Goal: Task Accomplishment & Management: Use online tool/utility

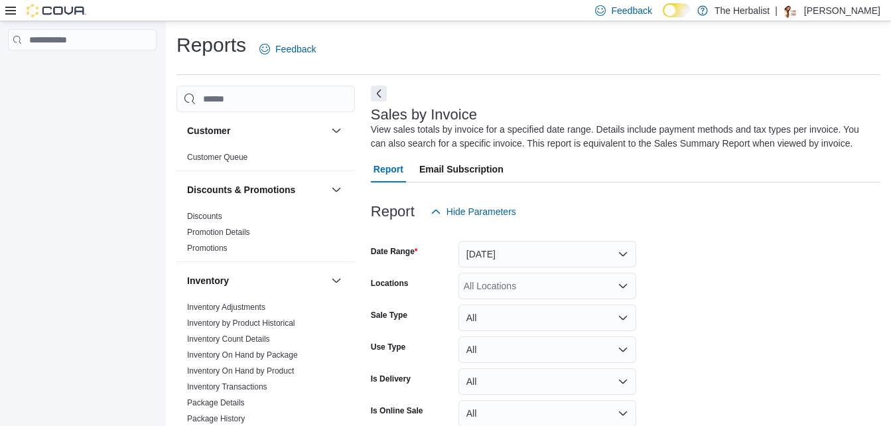
click at [11, 11] on icon at bounding box center [10, 11] width 11 height 8
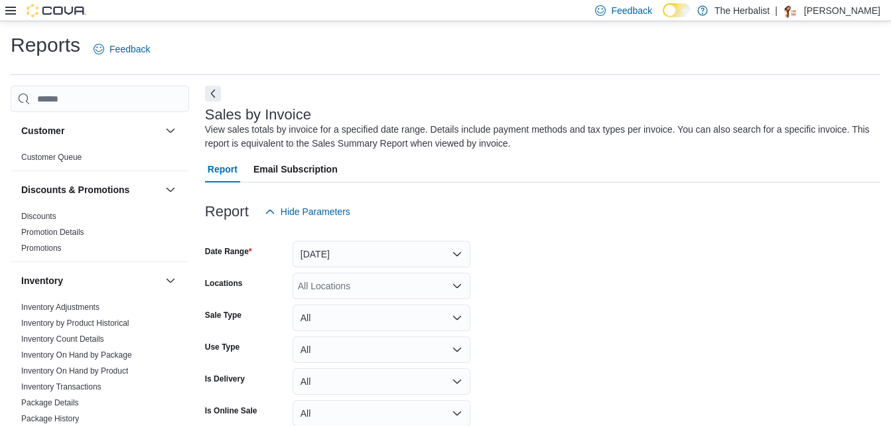
scroll to position [531, 0]
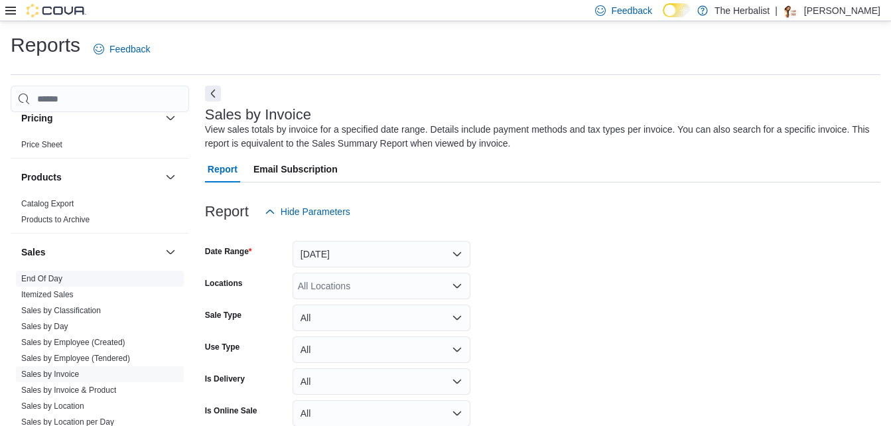
click at [60, 281] on link "End Of Day" at bounding box center [41, 278] width 41 height 9
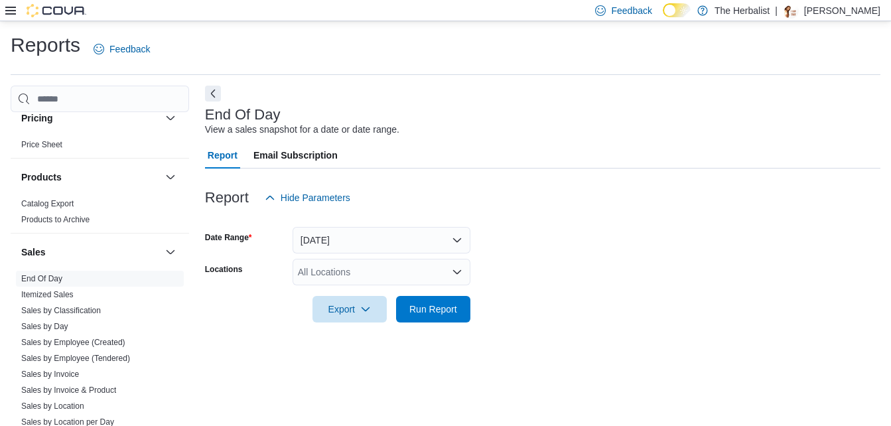
scroll to position [17, 0]
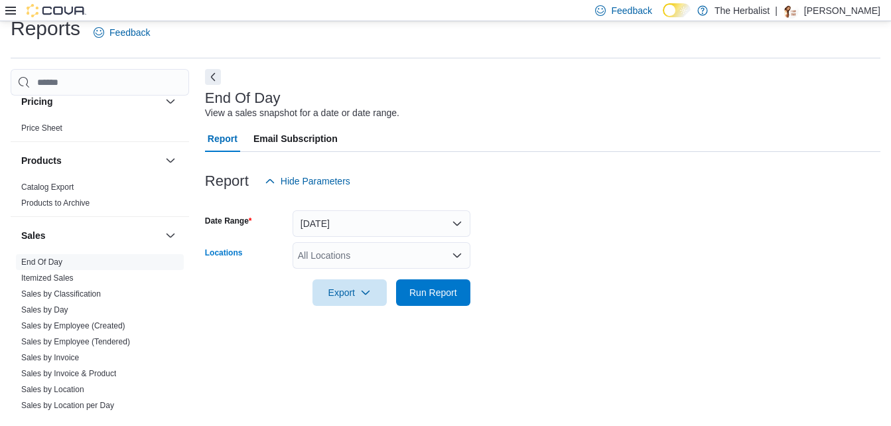
click at [429, 243] on div "All Locations" at bounding box center [382, 255] width 178 height 27
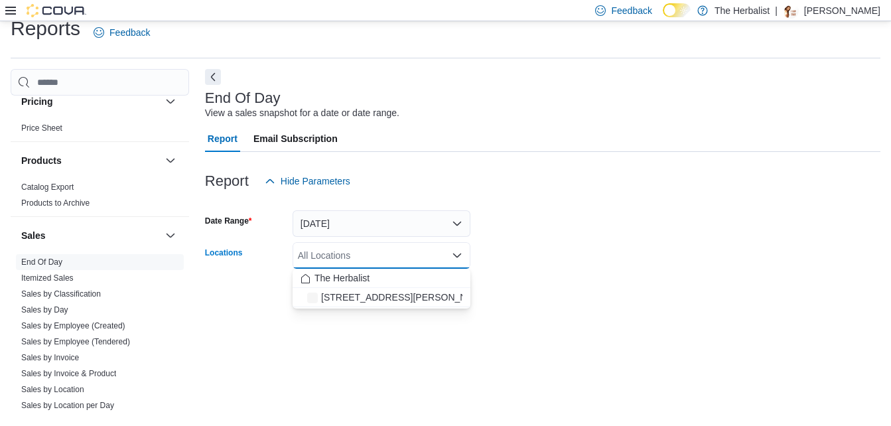
click at [448, 246] on div "All Locations Combo box. Selected. Combo box input. All Locations. Type some te…" at bounding box center [382, 255] width 178 height 27
click at [348, 270] on button "The Herbalist" at bounding box center [382, 278] width 178 height 19
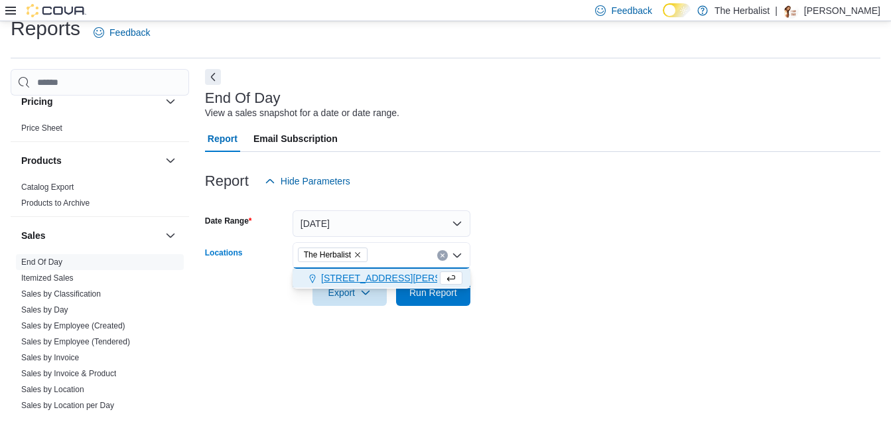
click at [372, 269] on button "[STREET_ADDRESS][PERSON_NAME]" at bounding box center [382, 278] width 178 height 19
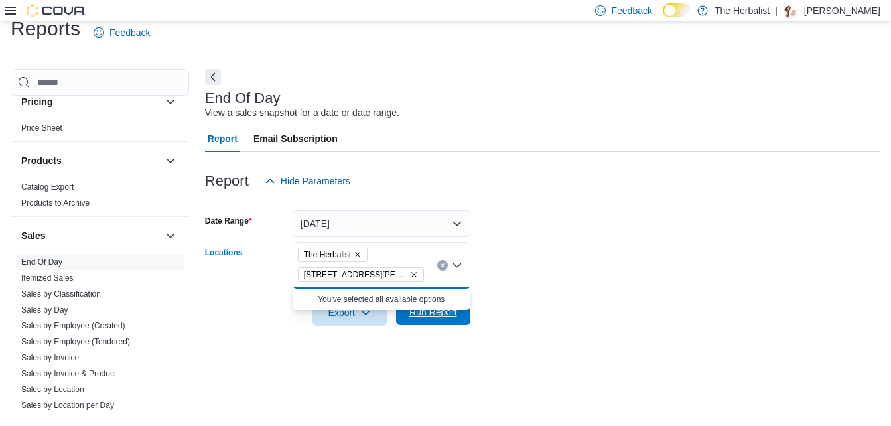
click at [409, 324] on span "Run Report" at bounding box center [433, 312] width 58 height 27
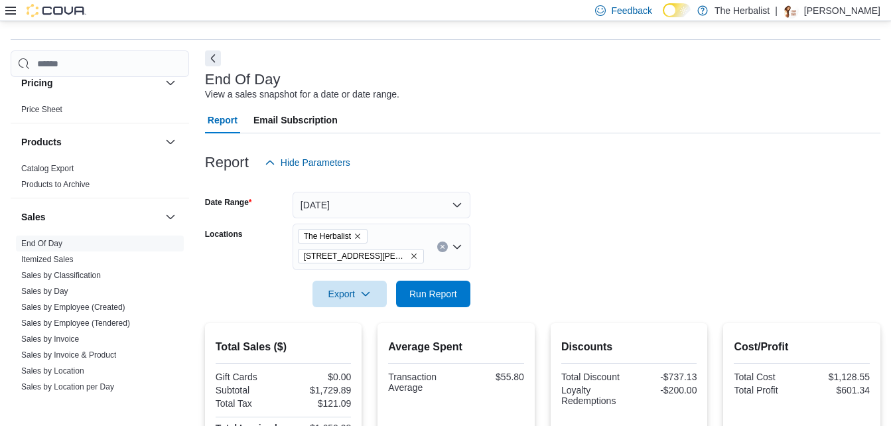
scroll to position [13, 0]
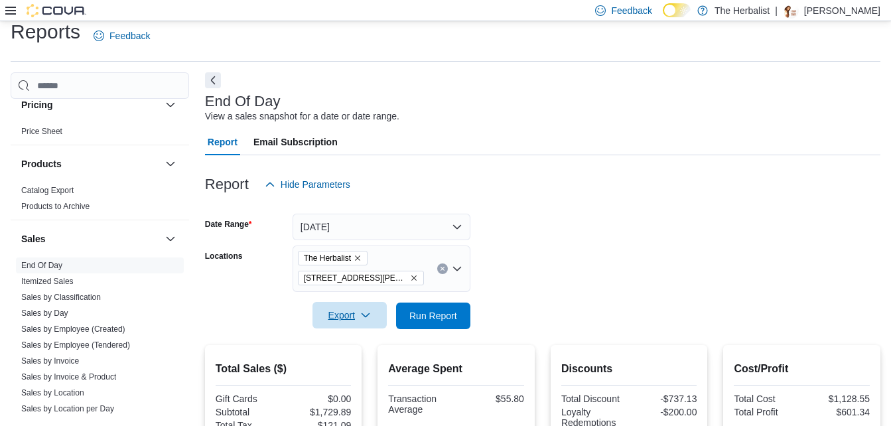
click at [374, 314] on span "Export" at bounding box center [349, 315] width 58 height 27
click at [373, 363] on button "Export to Pdf" at bounding box center [352, 369] width 76 height 27
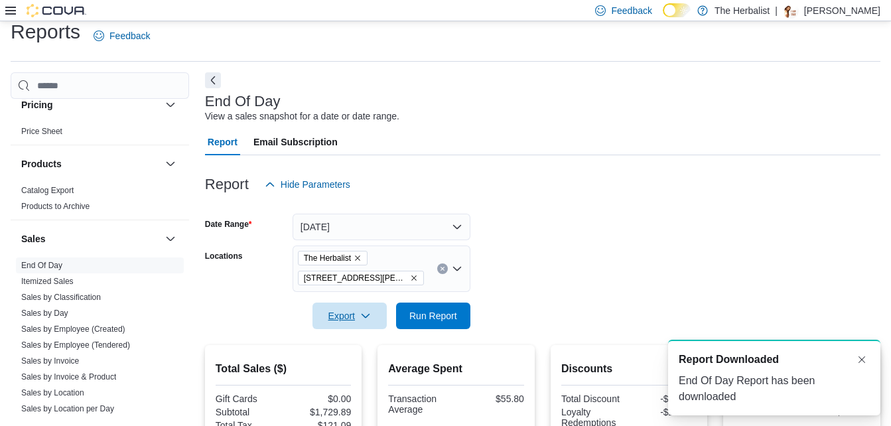
scroll to position [0, 0]
click at [427, 318] on span "Run Report" at bounding box center [433, 314] width 48 height 13
click at [357, 315] on span "Export" at bounding box center [349, 315] width 58 height 27
click at [358, 361] on button "Export to Pdf" at bounding box center [352, 369] width 76 height 27
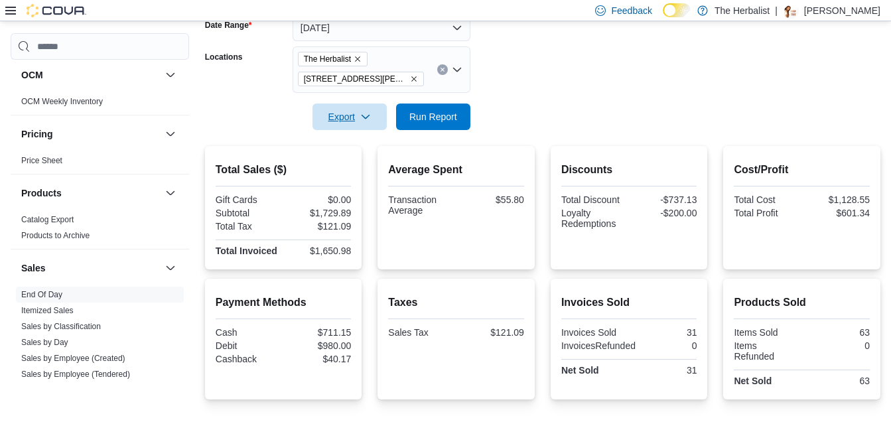
scroll to position [414, 0]
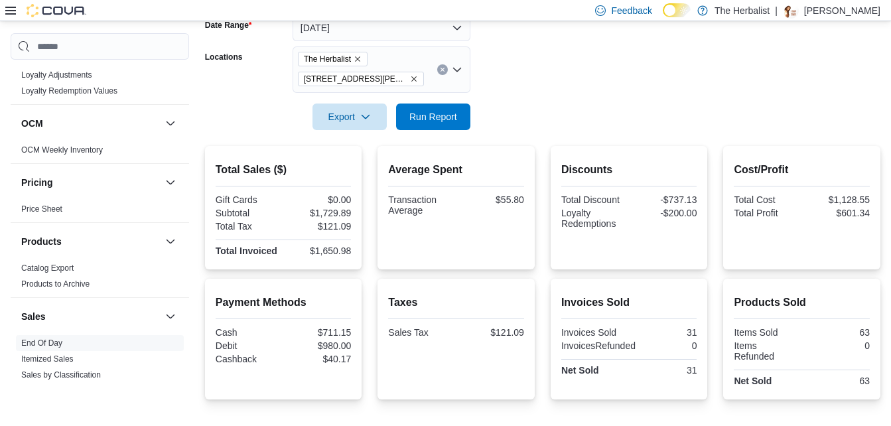
drag, startPoint x: 7, startPoint y: 3, endPoint x: 7, endPoint y: 11, distance: 8.0
click at [7, 3] on div at bounding box center [45, 10] width 81 height 21
click at [3, 11] on div "Feedback Dark Mode The Herbalist | Mayra Robinson" at bounding box center [445, 10] width 891 height 21
click at [7, 11] on icon at bounding box center [10, 11] width 11 height 8
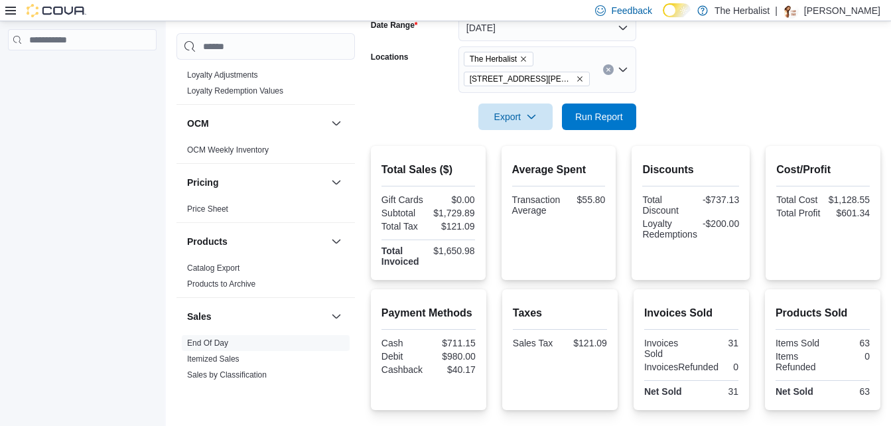
click at [9, 11] on icon at bounding box center [10, 10] width 11 height 11
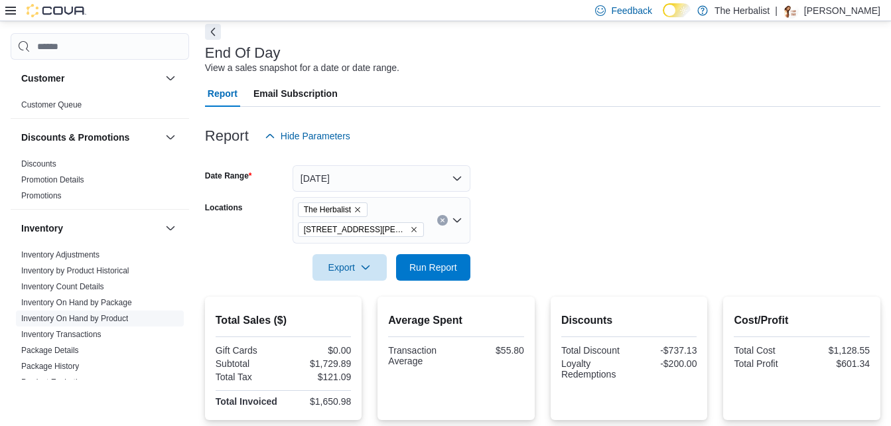
scroll to position [0, 0]
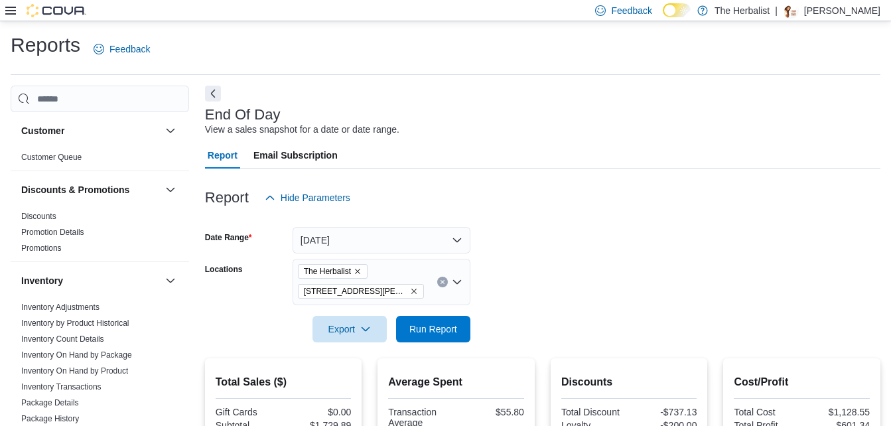
click at [11, 13] on icon at bounding box center [10, 11] width 11 height 8
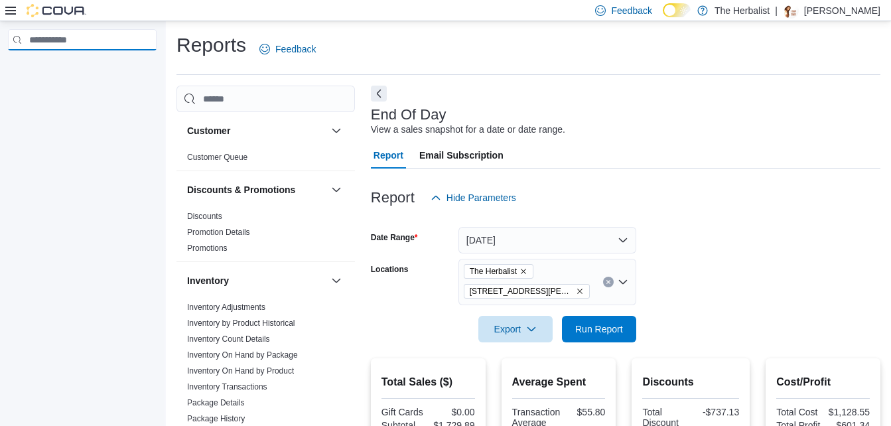
click at [68, 44] on input "search" at bounding box center [82, 39] width 149 height 21
type input "***"
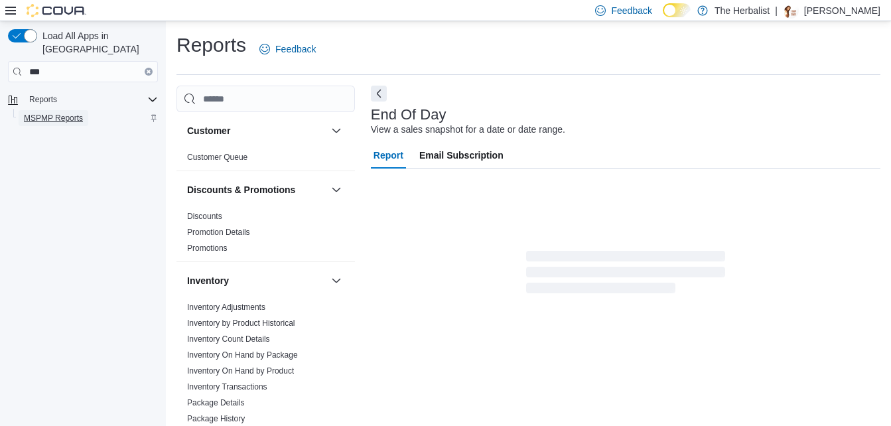
click at [42, 113] on span "MSPMP Reports" at bounding box center [53, 118] width 59 height 11
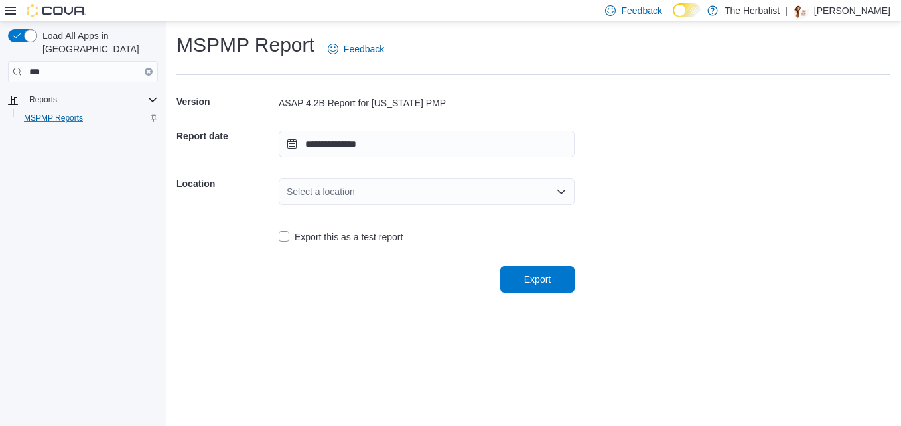
drag, startPoint x: 375, startPoint y: 185, endPoint x: 369, endPoint y: 200, distance: 16.0
click at [375, 186] on div "Select a location" at bounding box center [427, 191] width 296 height 27
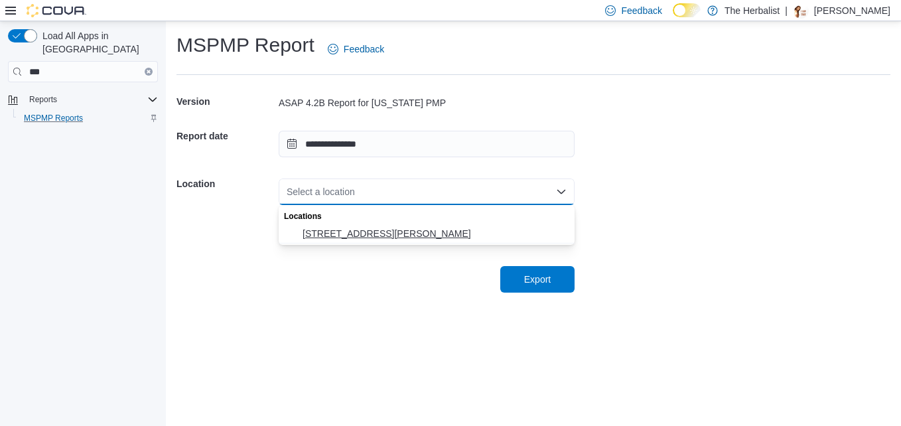
click at [351, 238] on span "[STREET_ADDRESS][PERSON_NAME]" at bounding box center [435, 233] width 264 height 13
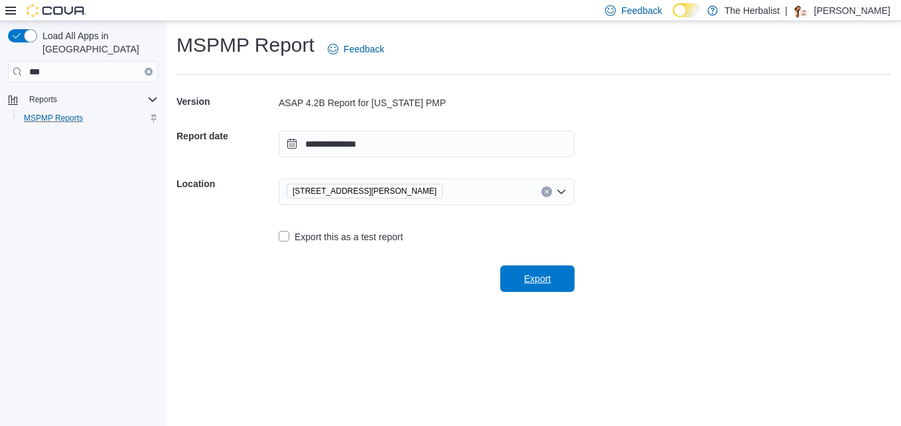
click at [541, 277] on span "Export" at bounding box center [537, 278] width 27 height 13
click at [534, 276] on span "Export" at bounding box center [537, 278] width 27 height 13
